Goal: Obtain resource: Obtain resource

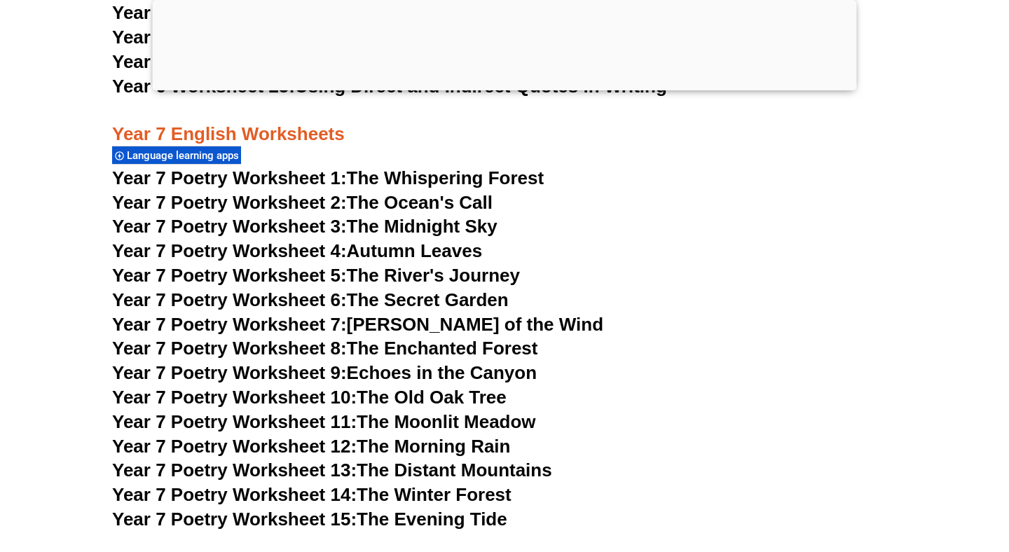
scroll to position [8872, 0]
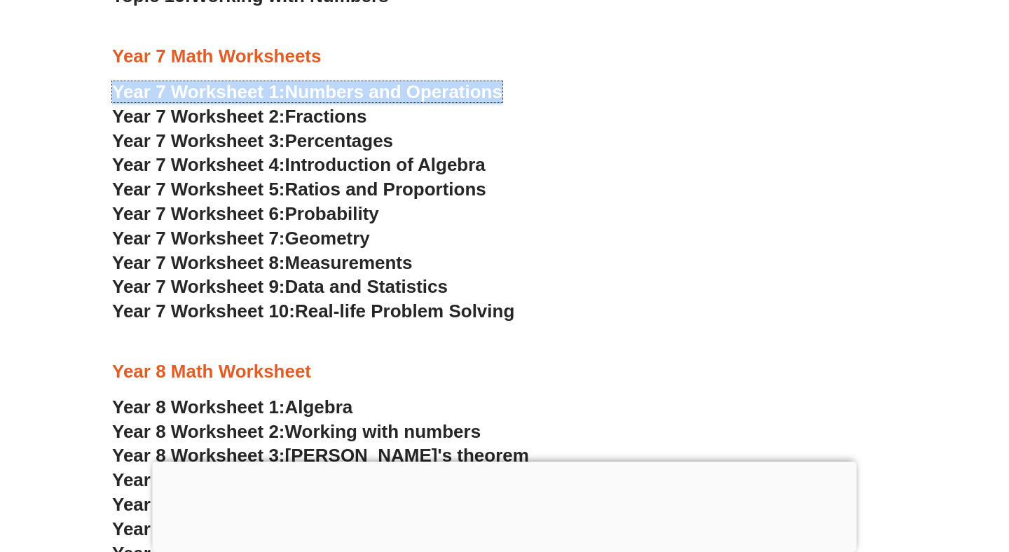
scroll to position [4227, 0]
